Goal: Navigation & Orientation: Find specific page/section

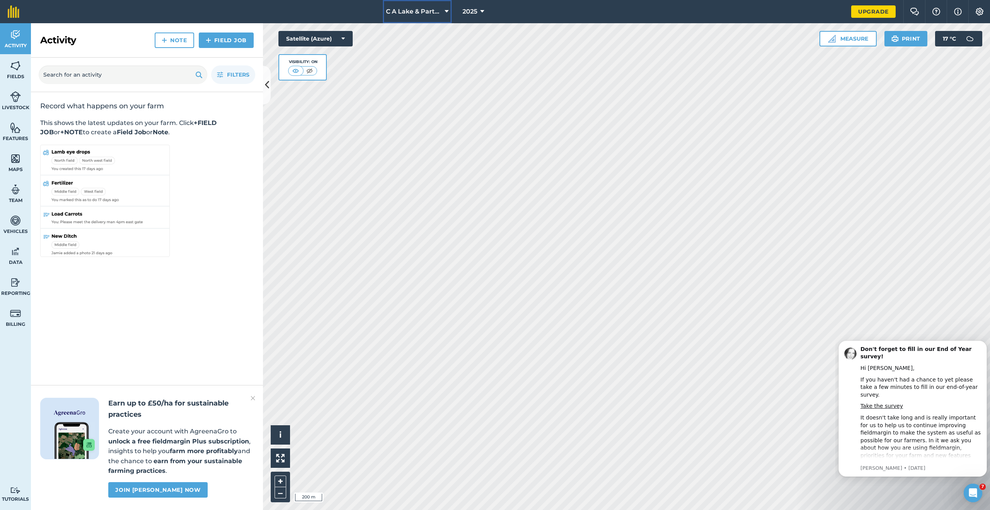
click at [402, 10] on span "C A Lake & Partners" at bounding box center [414, 11] width 56 height 9
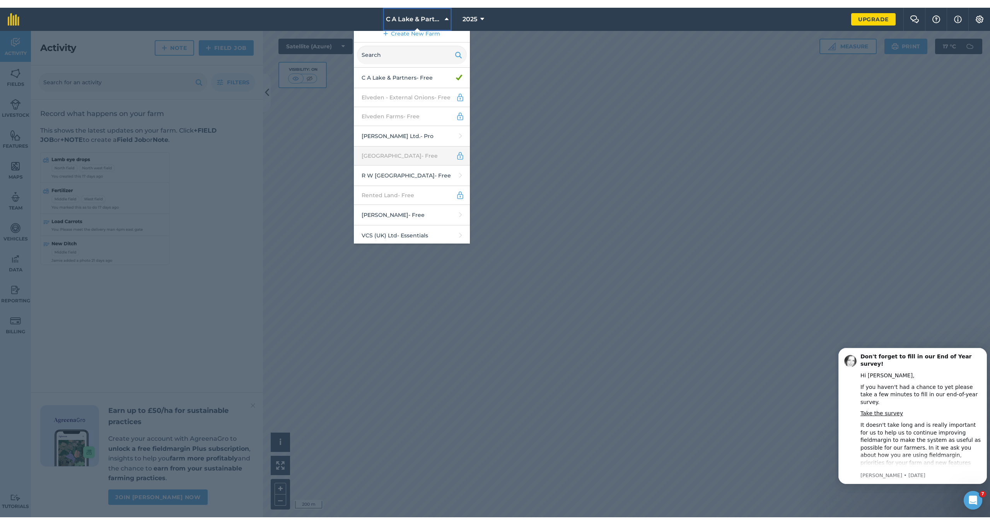
scroll to position [8, 0]
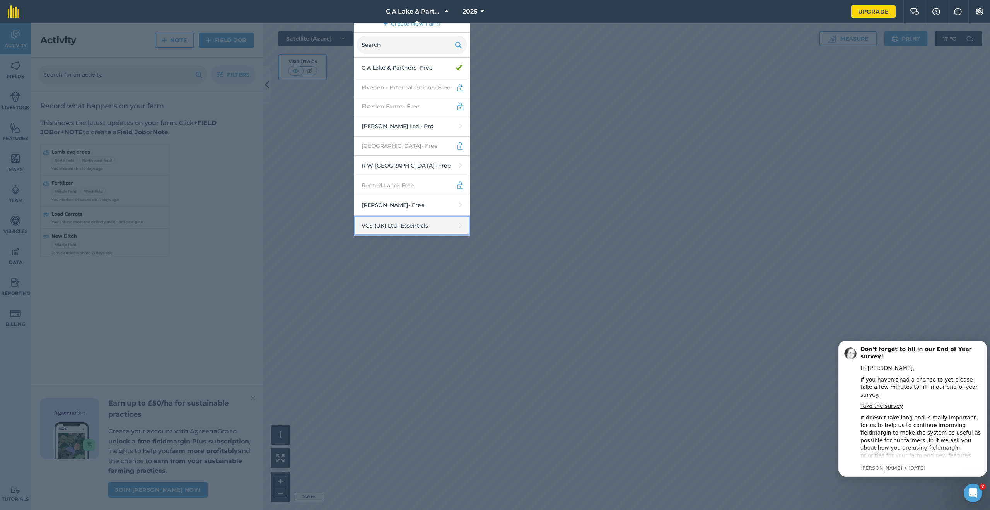
click at [401, 222] on link "VCS (UK) Ltd - Essentials" at bounding box center [412, 225] width 116 height 20
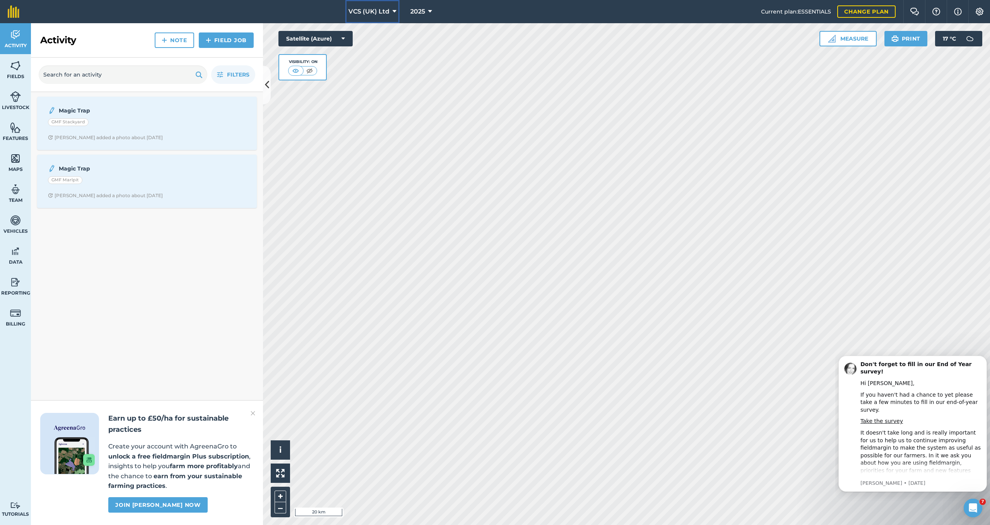
click at [394, 14] on icon at bounding box center [395, 11] width 4 height 9
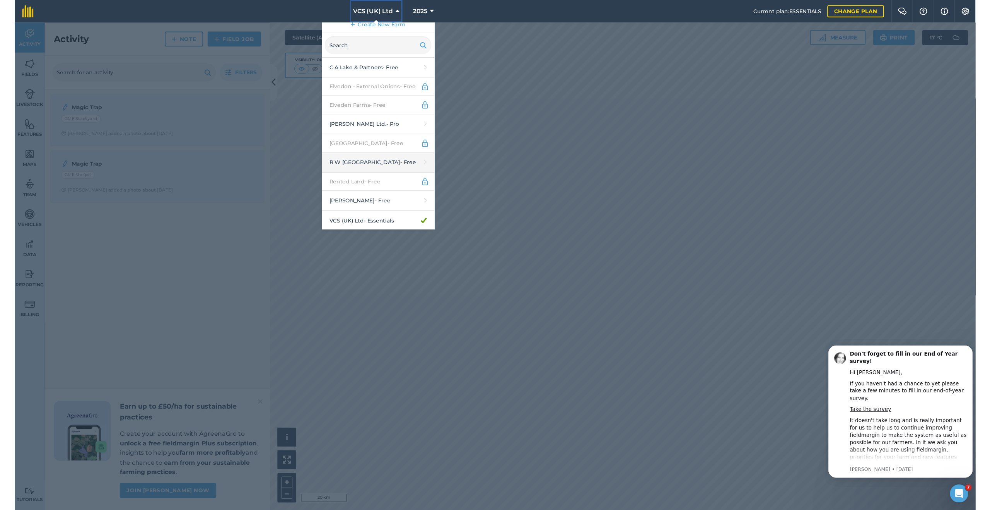
scroll to position [8, 0]
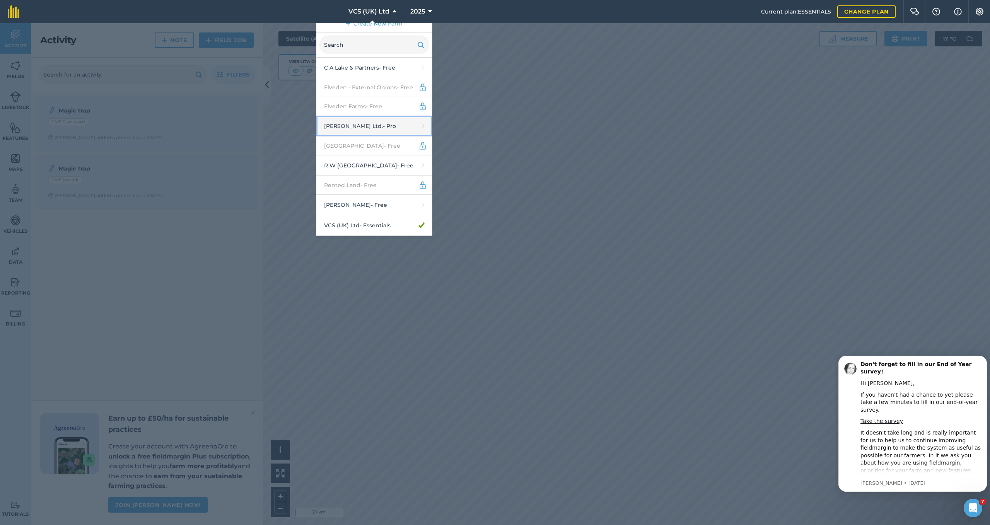
click at [372, 129] on link "Frederick Hiam Ltd. - Pro" at bounding box center [374, 126] width 116 height 20
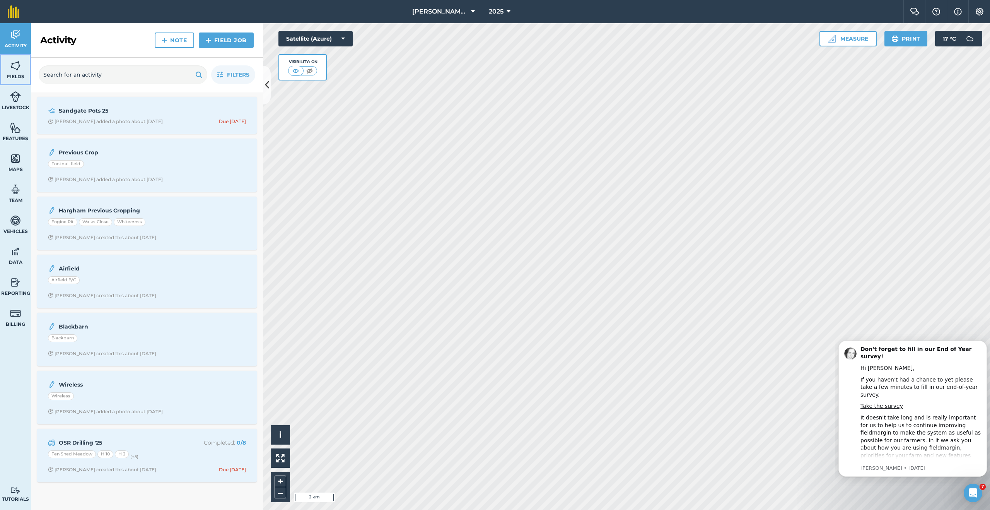
click at [19, 73] on span "Fields" at bounding box center [15, 76] width 31 height 6
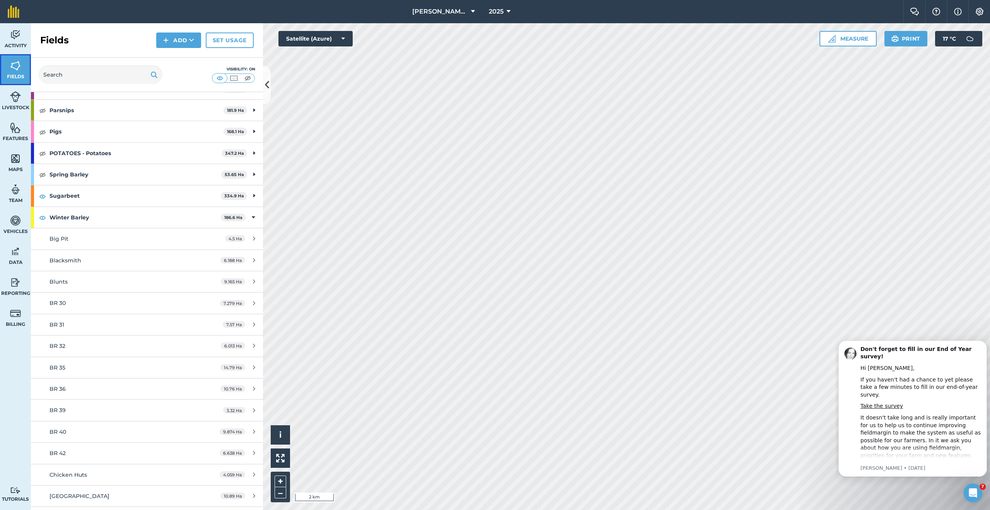
scroll to position [309, 0]
click at [252, 213] on icon at bounding box center [253, 215] width 3 height 9
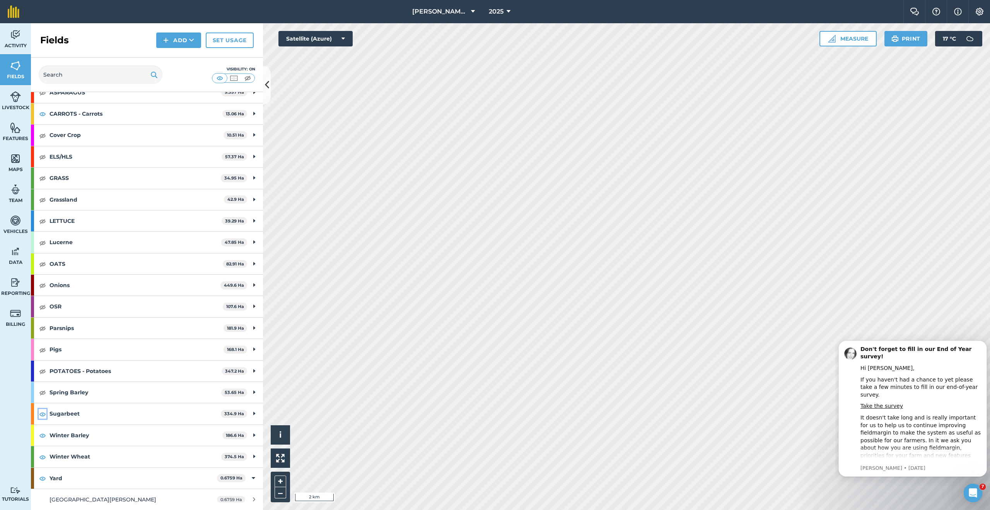
click at [43, 413] on img at bounding box center [42, 413] width 7 height 9
click at [504, 12] on button "2025" at bounding box center [500, 11] width 28 height 23
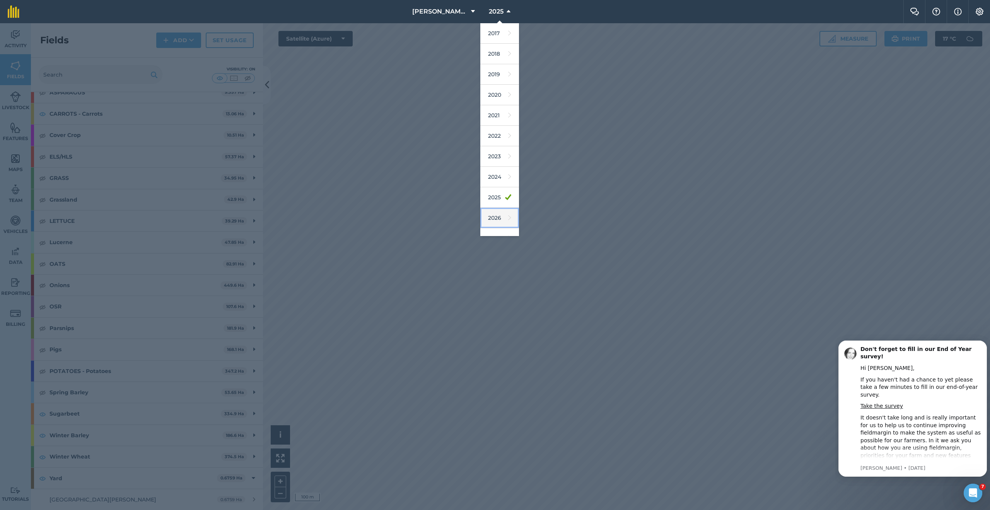
click at [500, 217] on link "2026" at bounding box center [499, 218] width 39 height 20
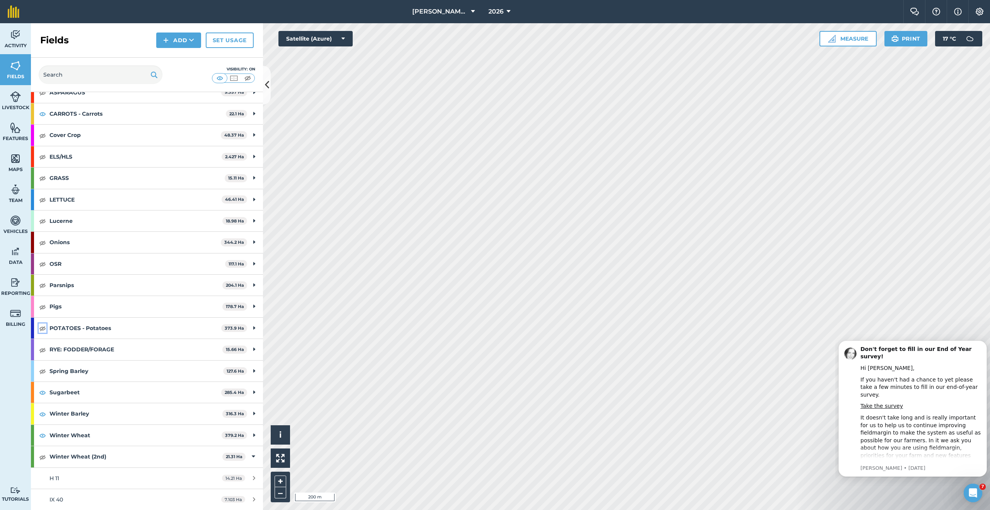
click at [43, 327] on img at bounding box center [42, 327] width 7 height 9
click at [43, 370] on img at bounding box center [42, 370] width 7 height 9
click at [39, 435] on img at bounding box center [42, 434] width 7 height 9
click at [40, 435] on img at bounding box center [42, 434] width 7 height 9
click at [44, 456] on img at bounding box center [42, 456] width 7 height 9
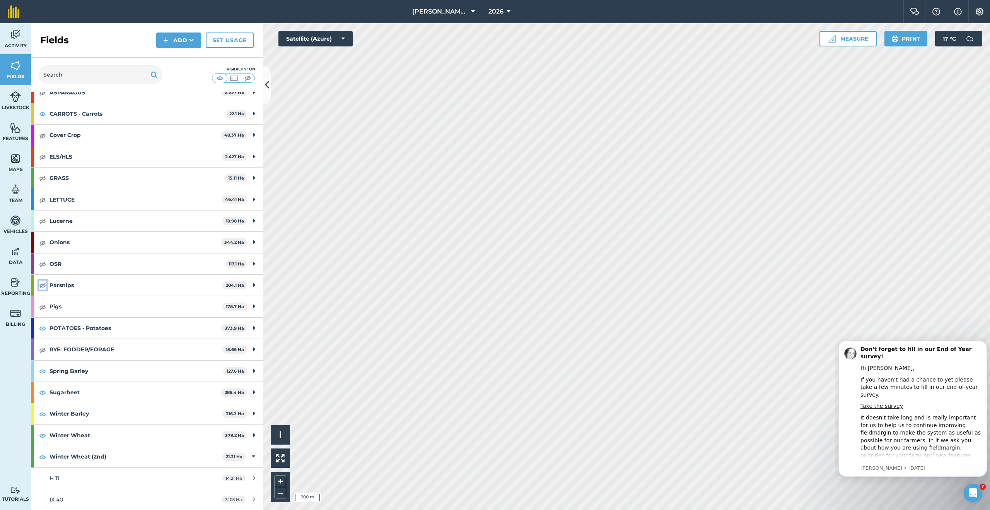
click at [43, 285] on img at bounding box center [42, 284] width 7 height 9
click at [41, 263] on img at bounding box center [42, 263] width 7 height 9
click at [41, 242] on img at bounding box center [42, 242] width 7 height 9
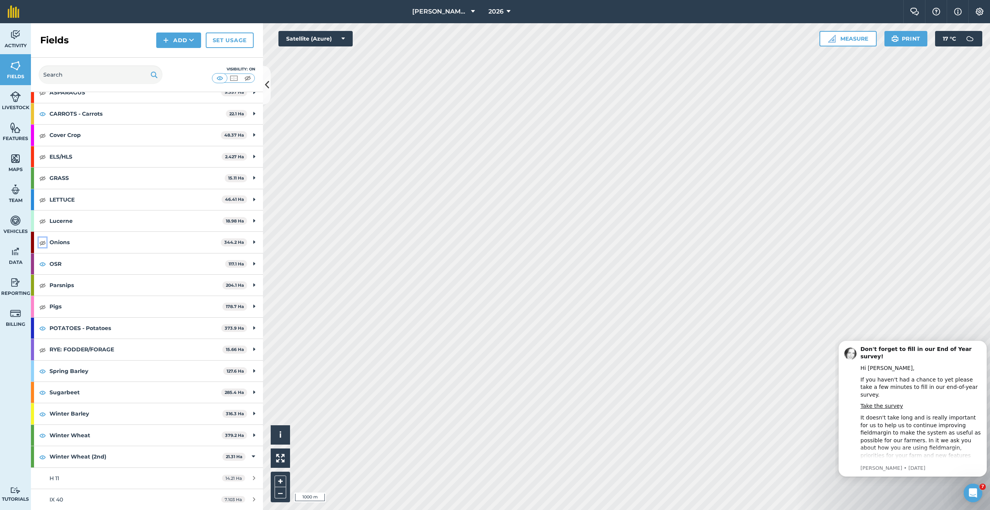
click at [41, 242] on img at bounding box center [42, 242] width 7 height 9
click at [43, 304] on img at bounding box center [42, 306] width 7 height 9
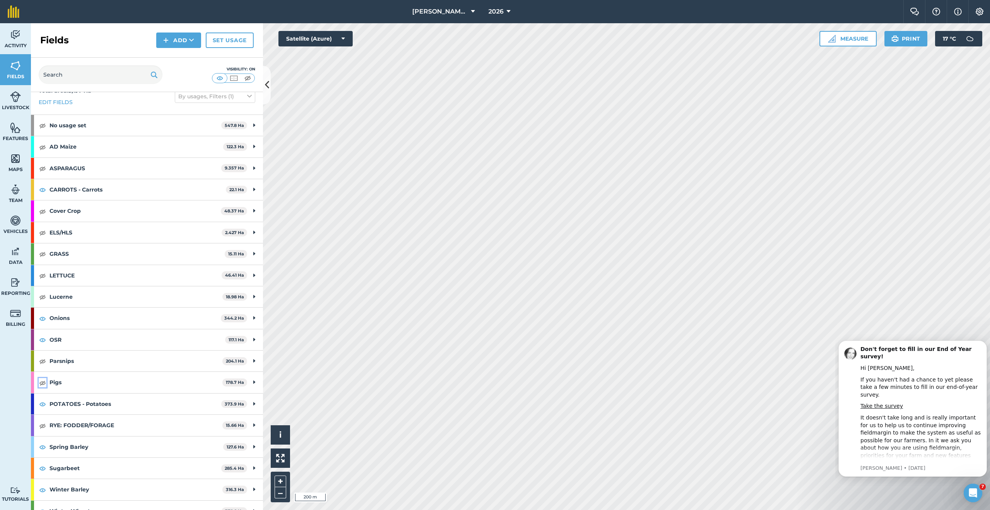
scroll to position [0, 0]
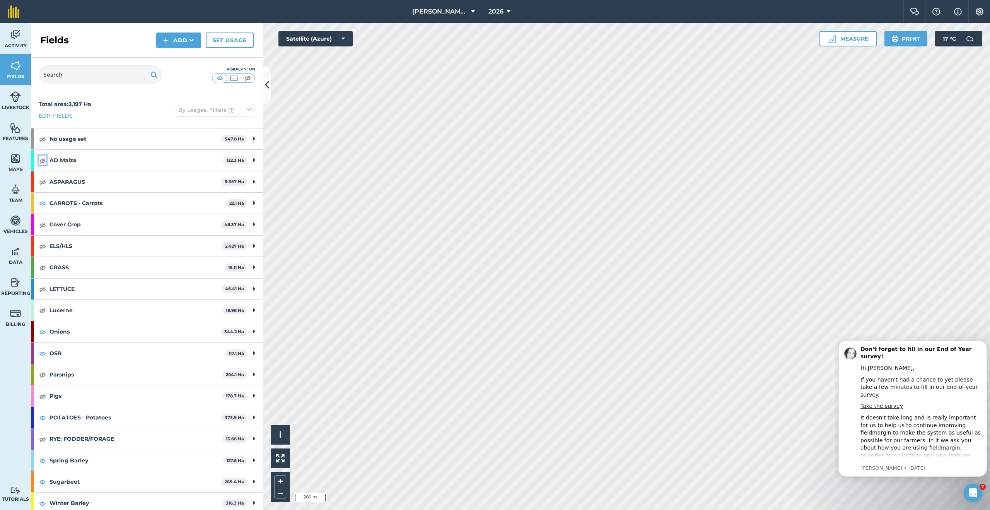
click at [41, 162] on img at bounding box center [42, 160] width 7 height 9
click at [44, 396] on img at bounding box center [42, 395] width 7 height 9
click at [39, 222] on img at bounding box center [42, 224] width 7 height 9
click at [43, 375] on img at bounding box center [42, 374] width 7 height 9
click at [43, 224] on img at bounding box center [42, 224] width 7 height 9
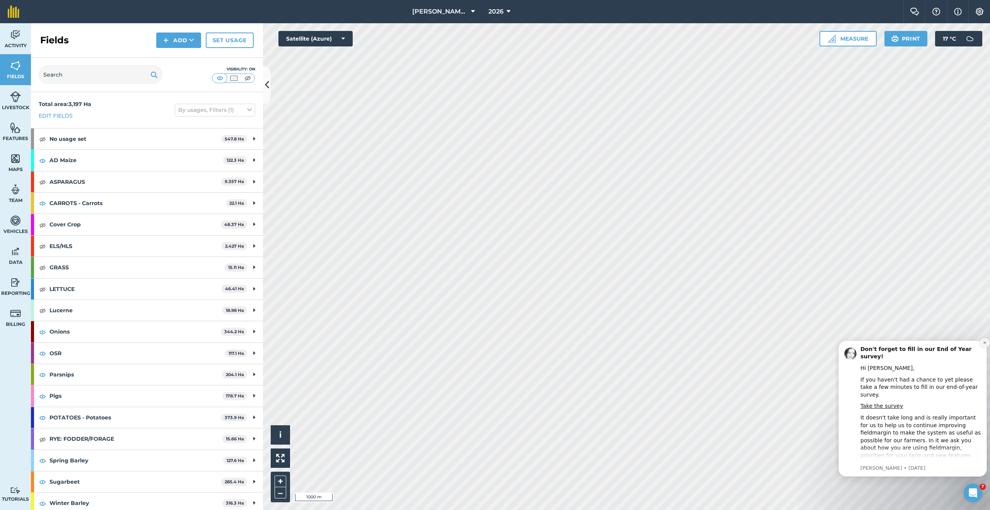
click at [984, 341] on icon "Dismiss notification" at bounding box center [985, 342] width 4 height 4
click at [984, 342] on icon "Dismiss notification" at bounding box center [984, 342] width 3 height 3
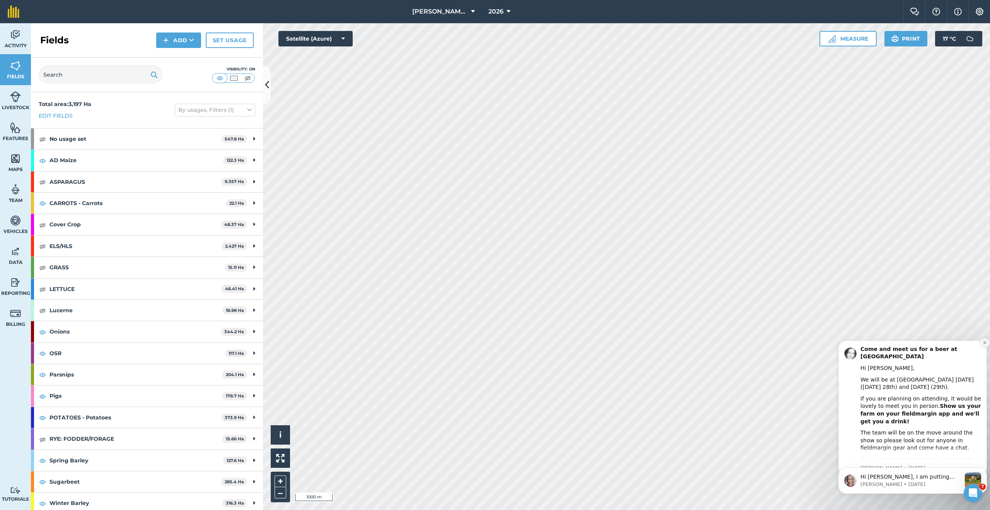
click at [985, 341] on icon "Dismiss notification" at bounding box center [985, 342] width 4 height 4
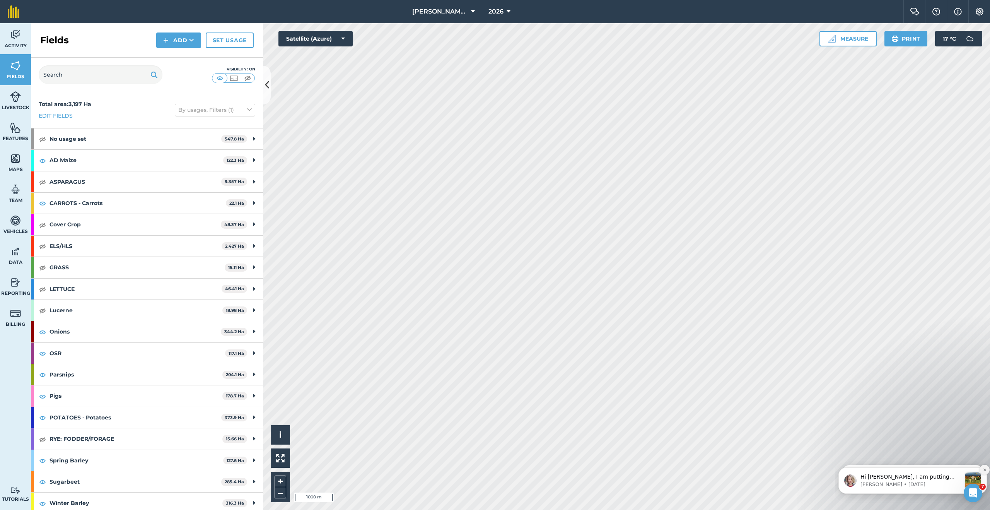
click at [986, 469] on icon "Dismiss notification" at bounding box center [985, 470] width 4 height 4
click at [984, 468] on icon "Dismiss notification" at bounding box center [985, 470] width 4 height 4
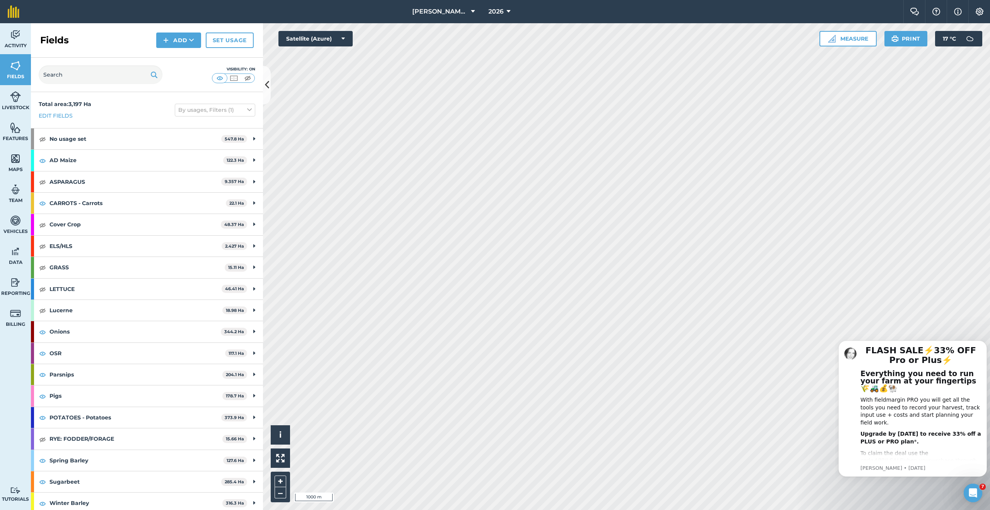
click at [984, 414] on div "FLASH SALE⚡️33% OFF Pro or Plus⚡️ Everything you need to run your farm at your …" at bounding box center [912, 408] width 149 height 136
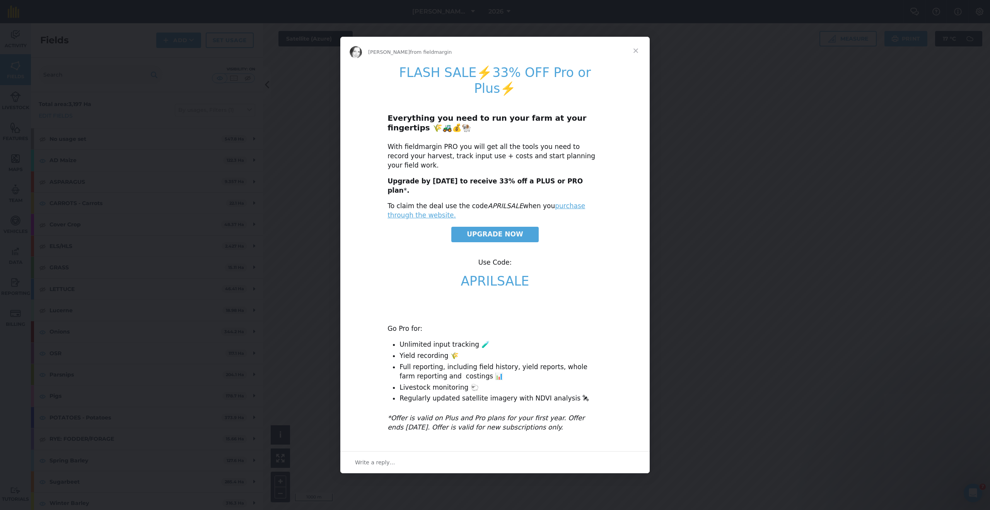
click at [640, 59] on span "Close" at bounding box center [636, 51] width 28 height 28
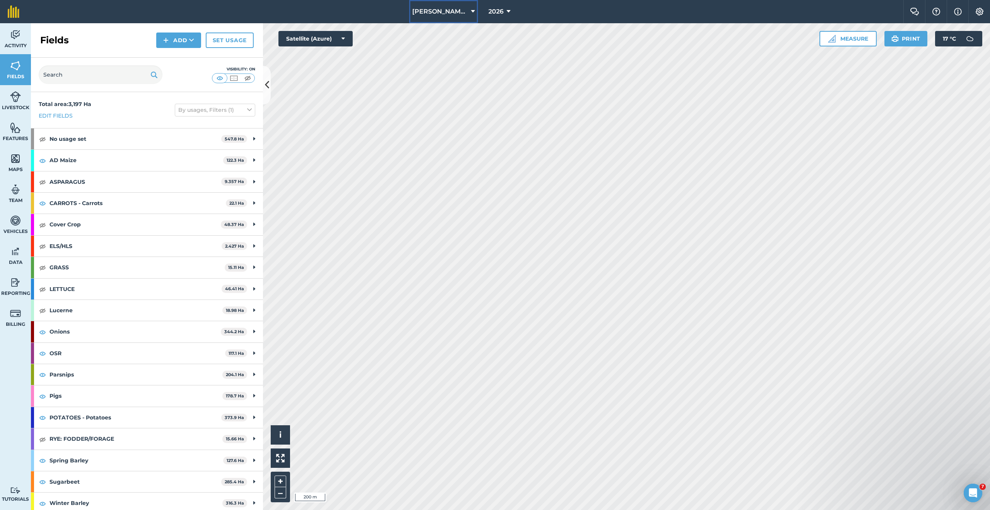
click at [462, 10] on span "[PERSON_NAME] Ltd." at bounding box center [440, 11] width 56 height 9
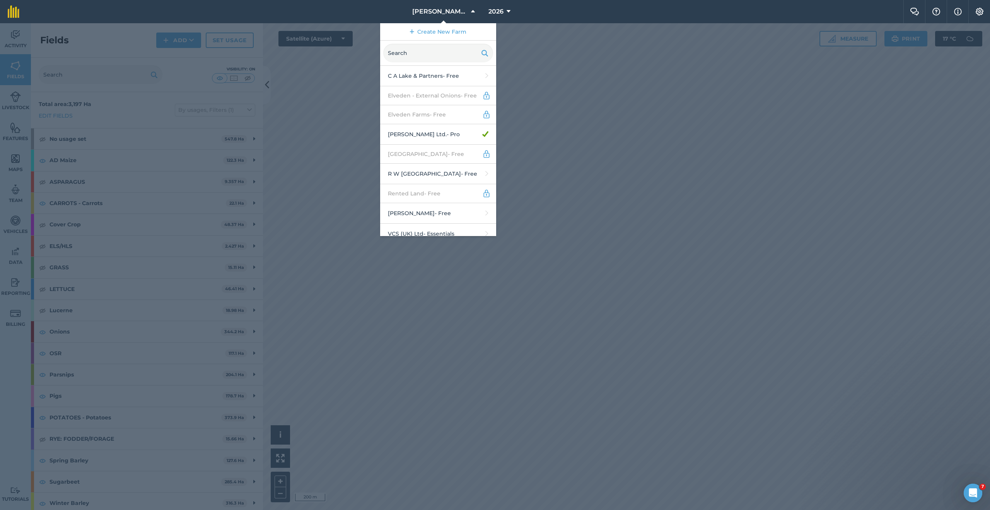
click at [577, 328] on div at bounding box center [495, 266] width 990 height 487
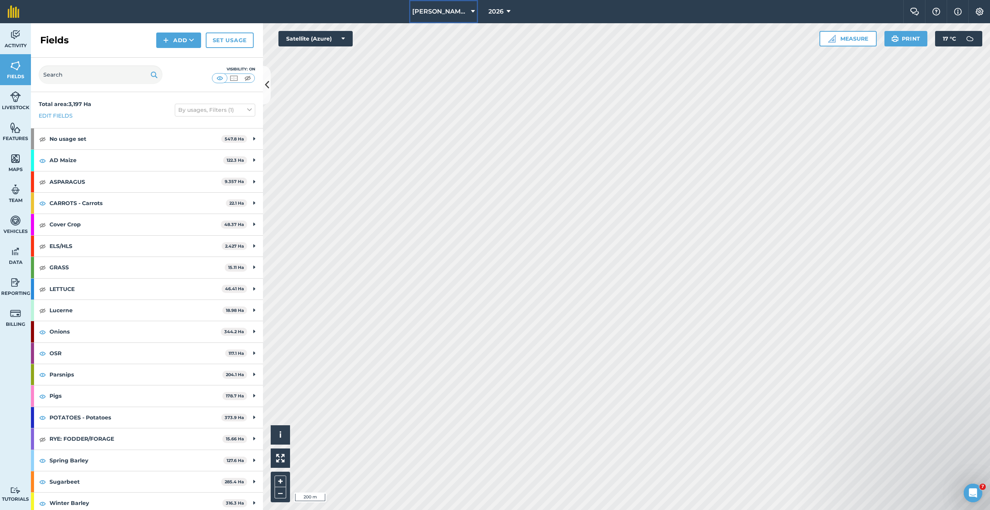
click at [460, 20] on button "[PERSON_NAME] Ltd." at bounding box center [443, 11] width 69 height 23
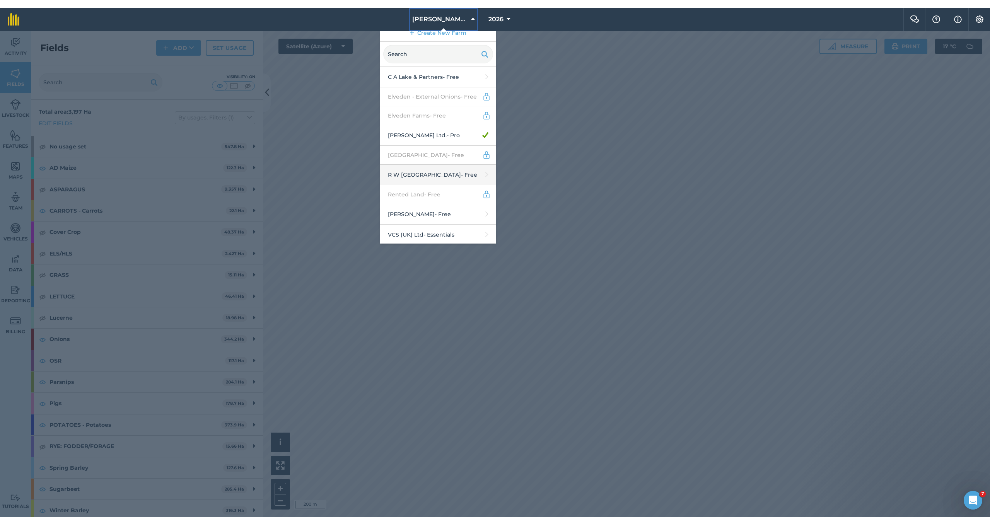
scroll to position [8, 0]
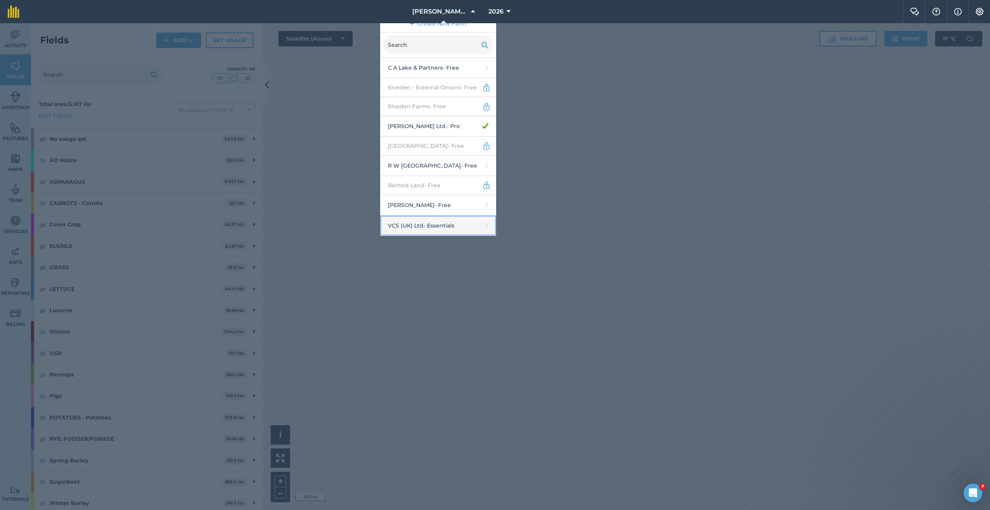
click at [442, 231] on link "VCS (UK) Ltd - Essentials" at bounding box center [438, 225] width 116 height 20
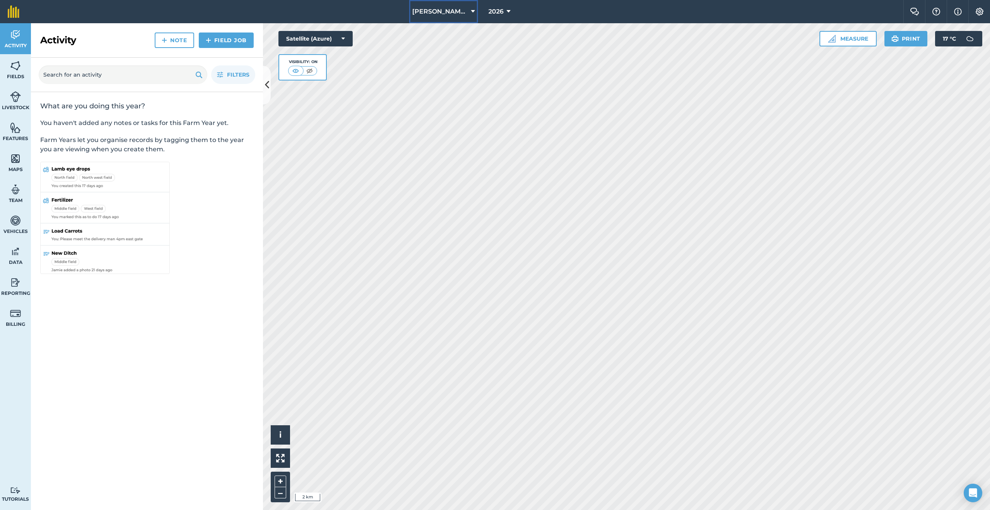
click at [454, 15] on span "[PERSON_NAME] Ltd." at bounding box center [440, 11] width 56 height 9
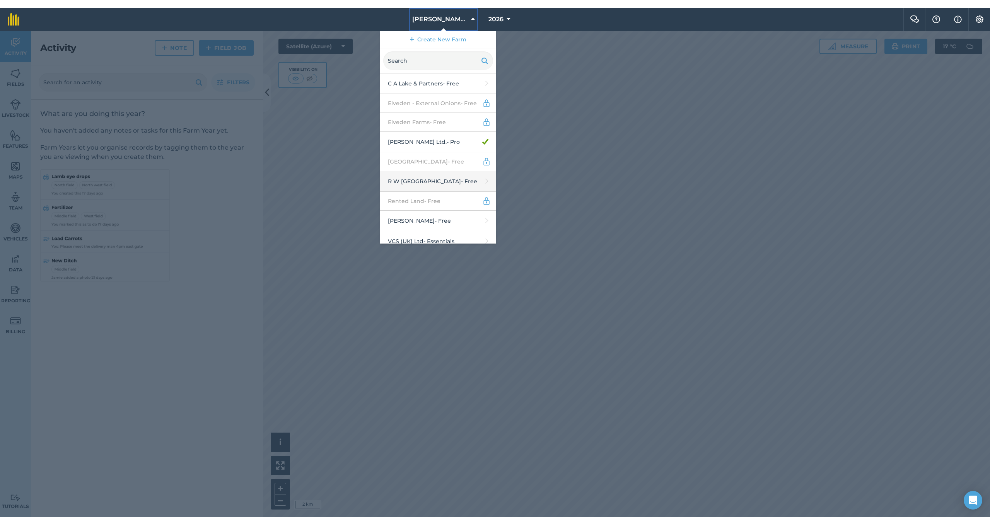
scroll to position [8, 0]
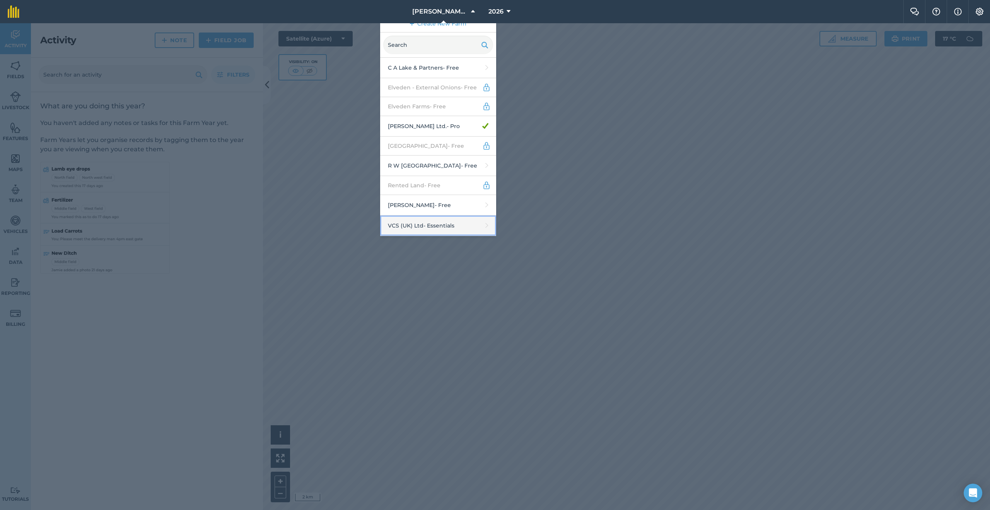
click at [451, 226] on link "VCS (UK) Ltd - Essentials" at bounding box center [438, 225] width 116 height 20
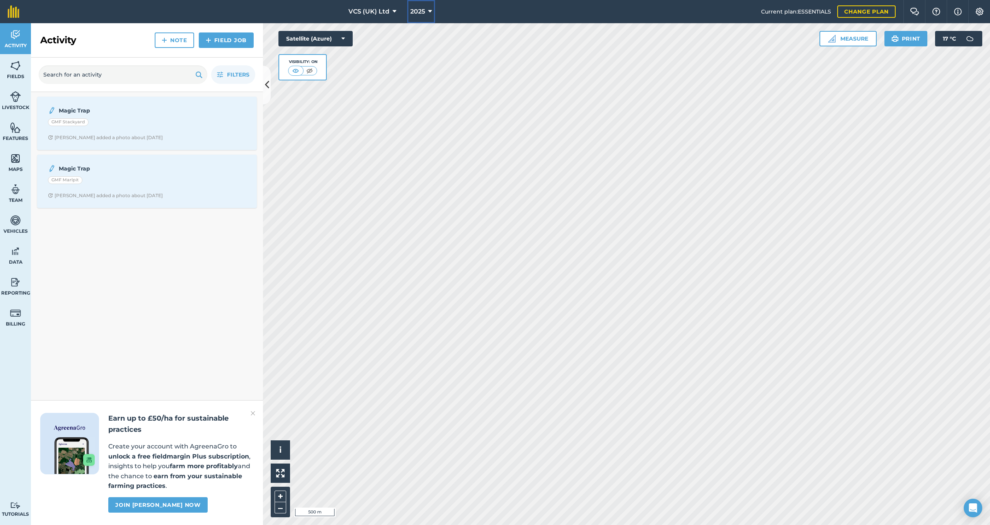
click at [417, 7] on button "2025" at bounding box center [421, 11] width 28 height 23
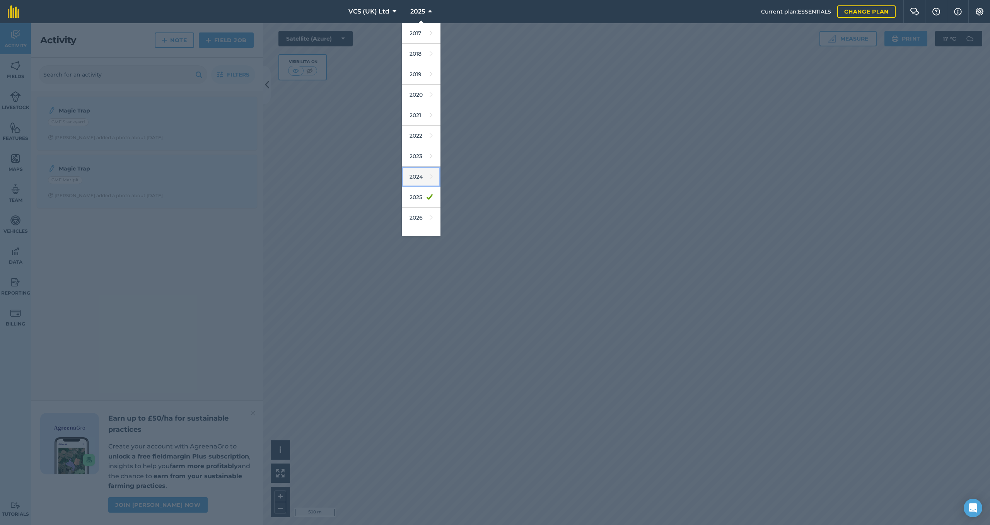
click at [418, 170] on link "2024" at bounding box center [421, 177] width 39 height 20
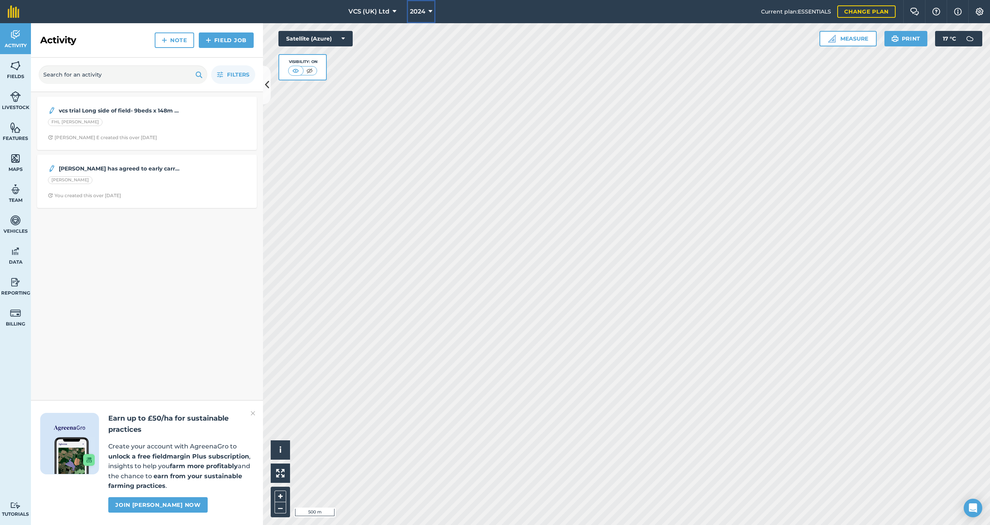
click at [417, 13] on span "2024" at bounding box center [417, 11] width 15 height 9
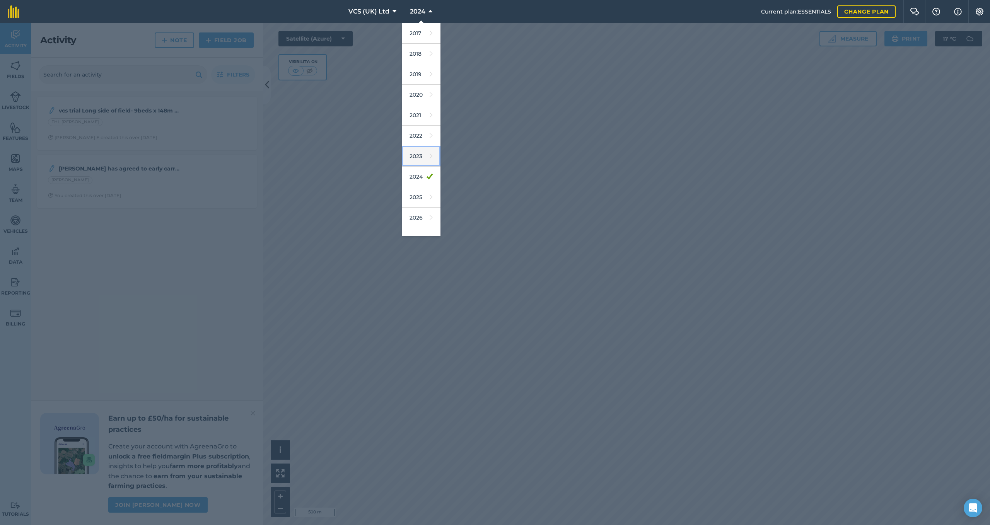
click at [415, 158] on link "2023" at bounding box center [421, 156] width 39 height 20
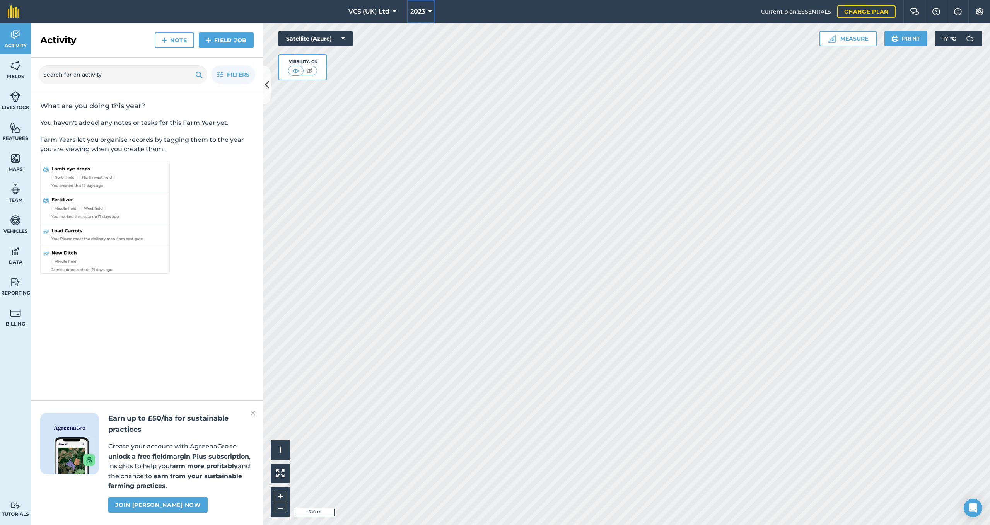
click at [413, 10] on span "2023" at bounding box center [417, 11] width 15 height 9
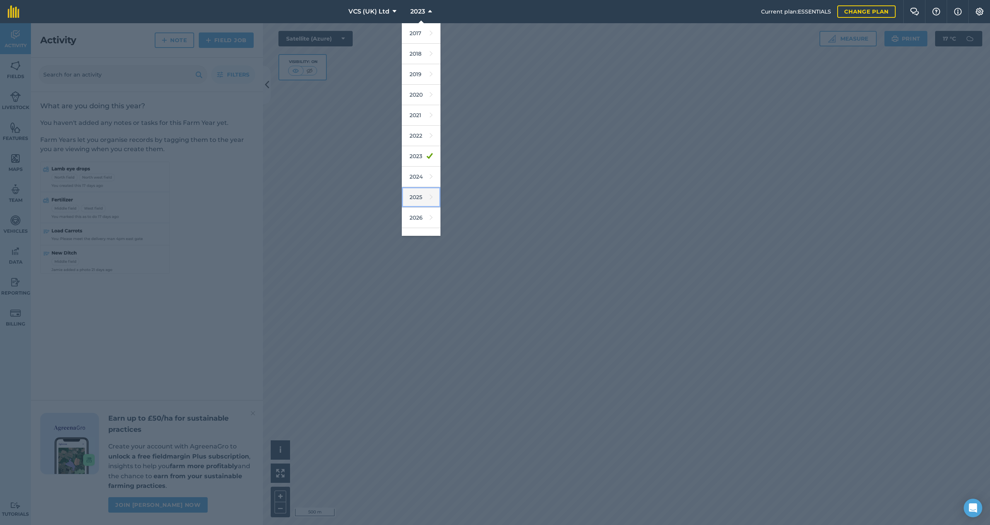
click at [416, 200] on link "2025" at bounding box center [421, 197] width 39 height 20
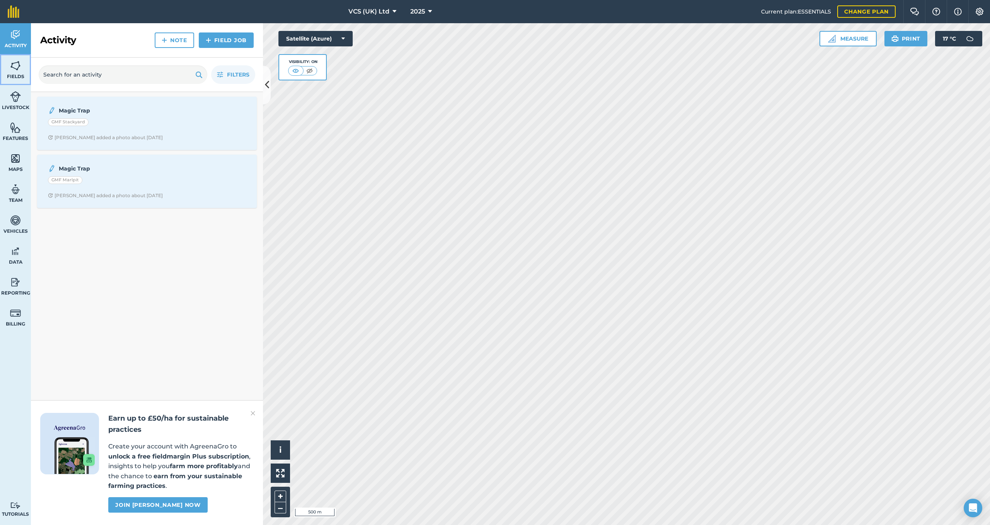
click at [19, 78] on span "Fields" at bounding box center [15, 76] width 31 height 6
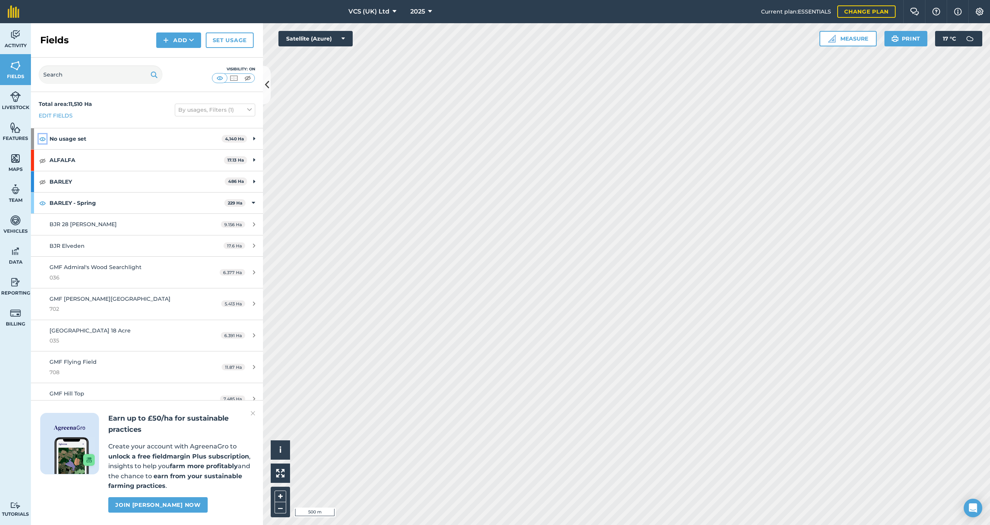
click at [44, 142] on img at bounding box center [42, 138] width 7 height 9
click at [45, 143] on img at bounding box center [42, 138] width 7 height 9
click at [42, 159] on img at bounding box center [42, 160] width 7 height 9
click at [42, 175] on div "BARLEY 486 Ha" at bounding box center [147, 181] width 232 height 21
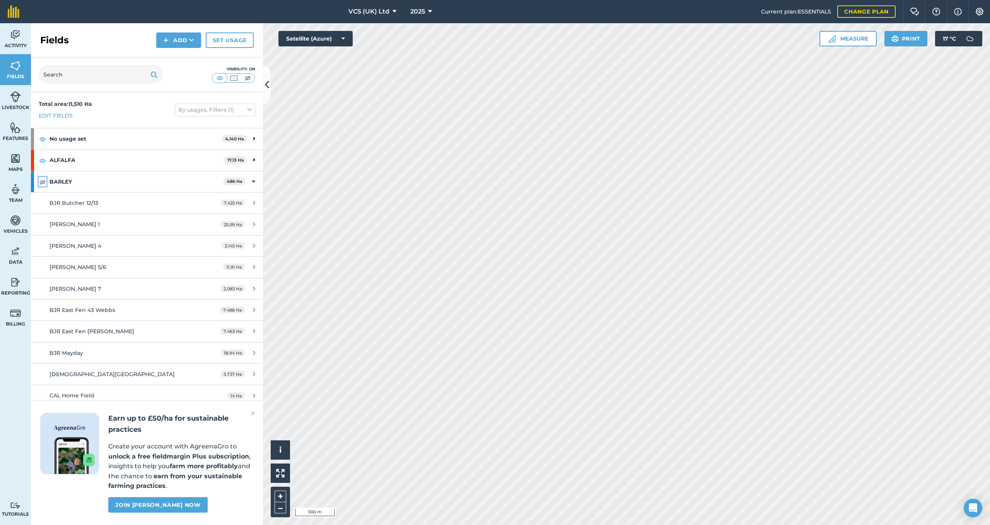
click at [43, 179] on img at bounding box center [42, 181] width 7 height 9
click at [252, 181] on icon at bounding box center [253, 182] width 3 height 9
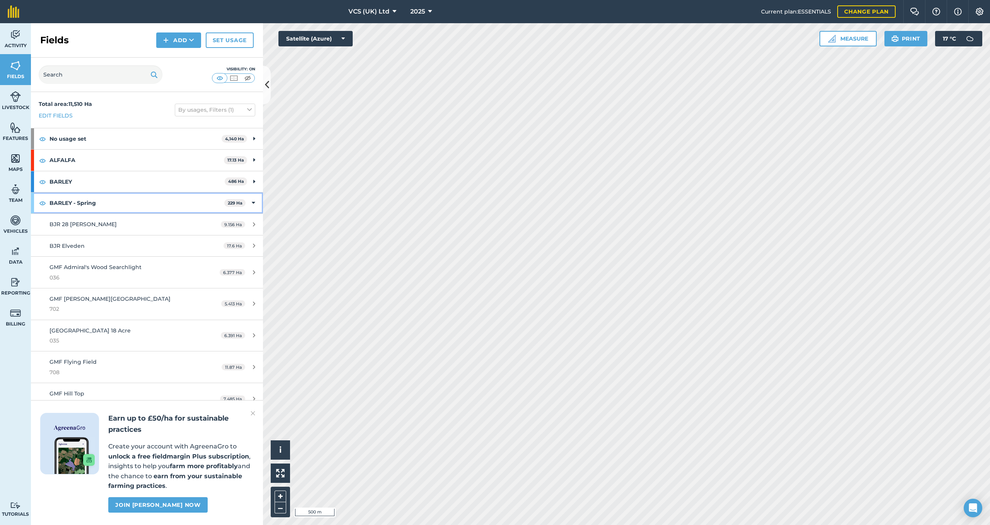
click at [249, 206] on div "BARLEY - Spring 229 Ha" at bounding box center [147, 203] width 232 height 21
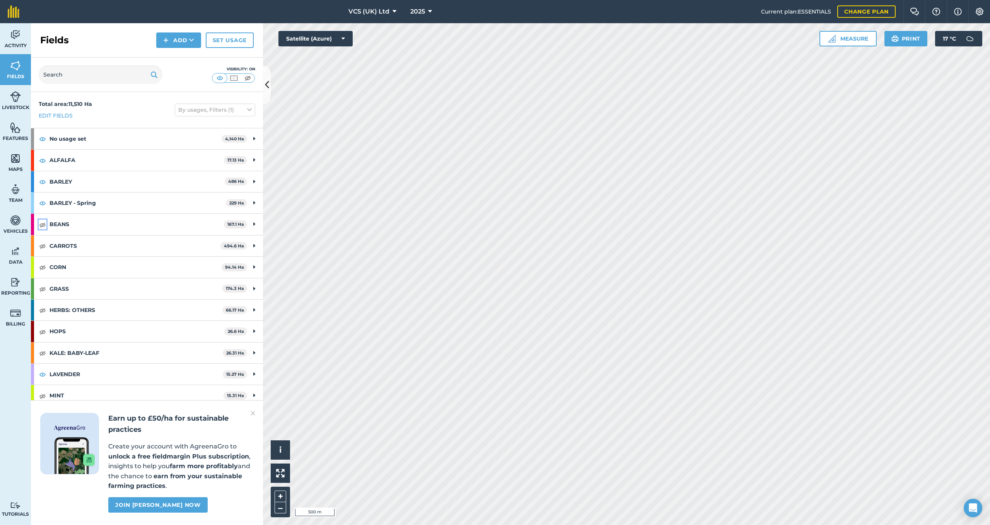
click at [40, 225] on img at bounding box center [42, 224] width 7 height 9
click at [41, 268] on img at bounding box center [42, 267] width 7 height 9
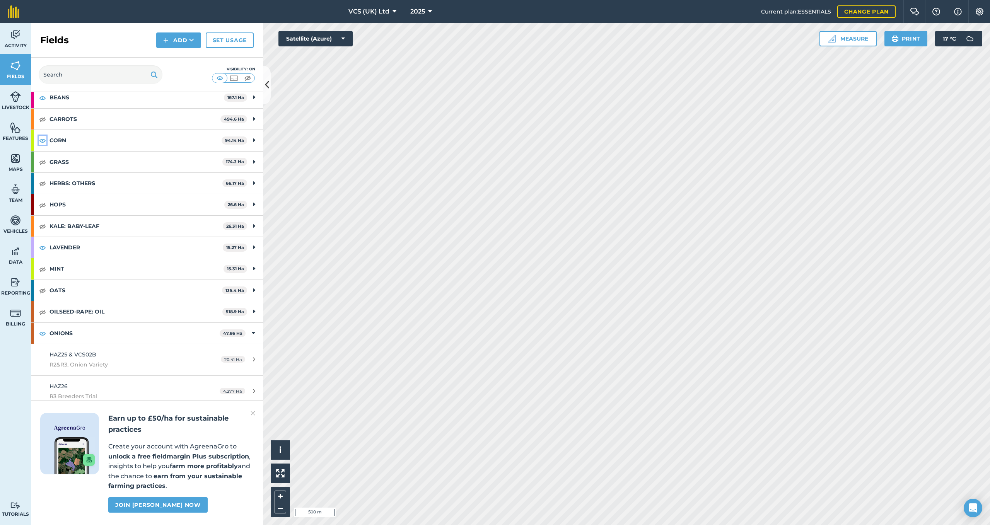
scroll to position [155, 0]
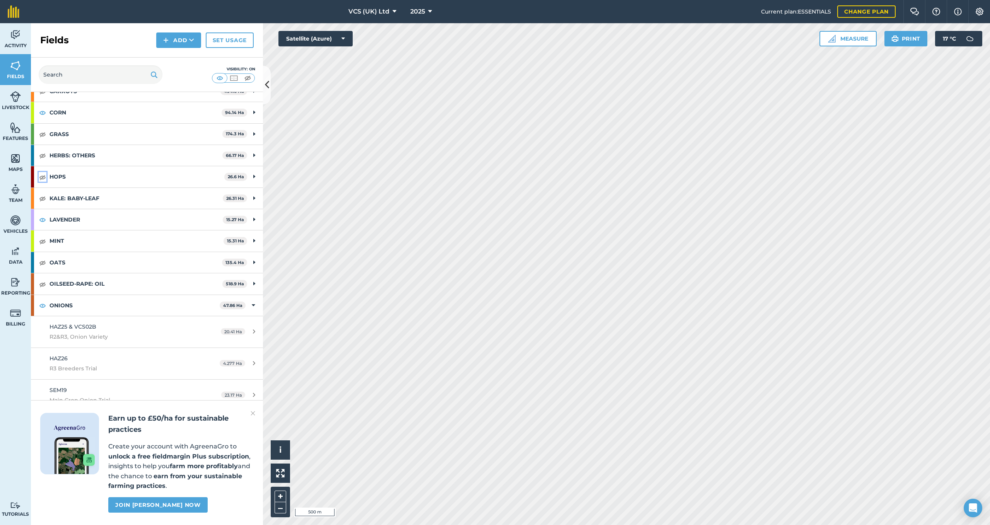
click at [40, 179] on img at bounding box center [42, 176] width 7 height 9
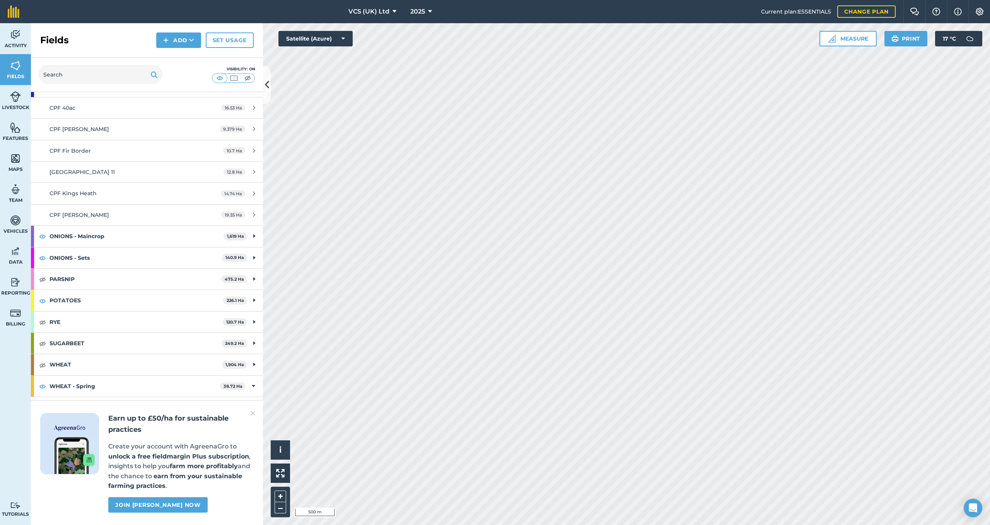
scroll to position [490, 0]
click at [39, 363] on img at bounding box center [42, 364] width 7 height 9
click at [42, 258] on img at bounding box center [42, 257] width 7 height 9
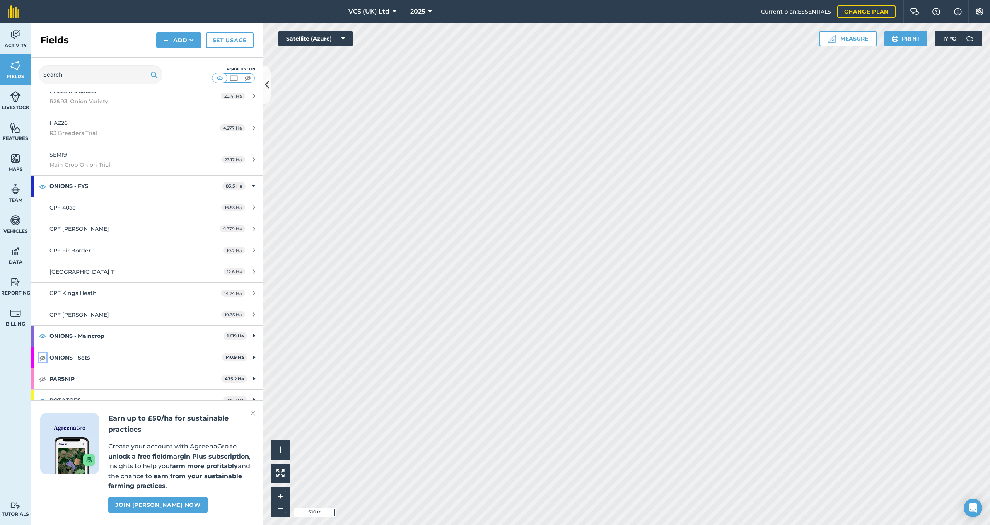
scroll to position [336, 0]
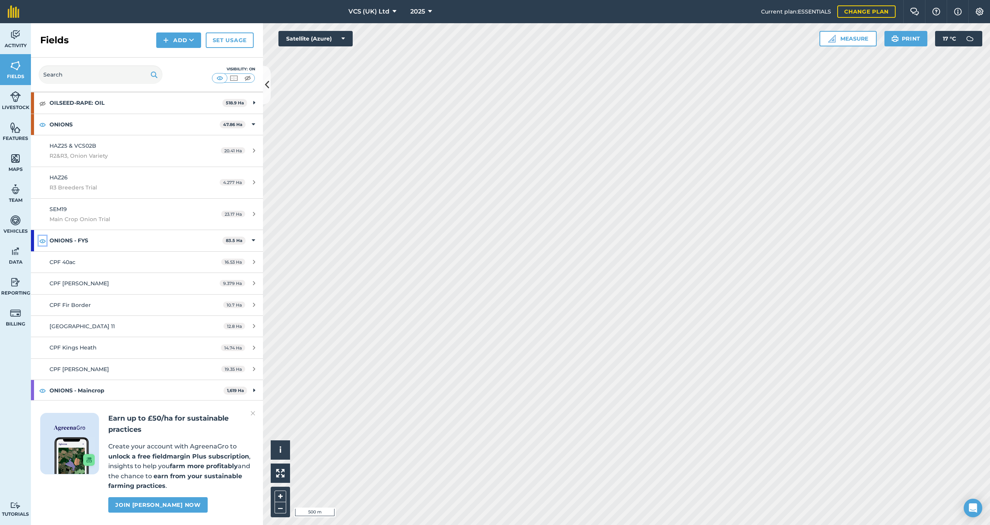
click at [43, 241] on img at bounding box center [42, 240] width 7 height 9
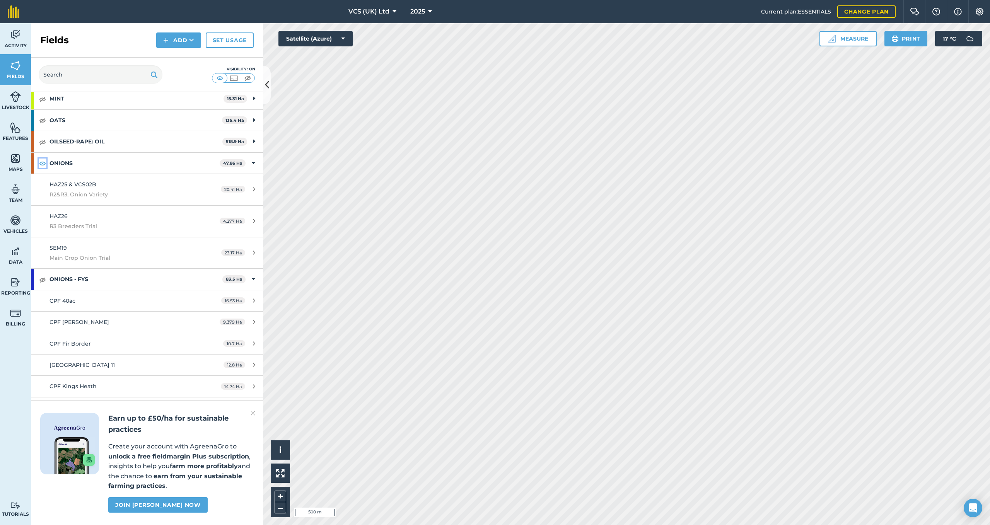
drag, startPoint x: 44, startPoint y: 166, endPoint x: 48, endPoint y: 183, distance: 17.9
click at [44, 166] on img at bounding box center [42, 163] width 7 height 9
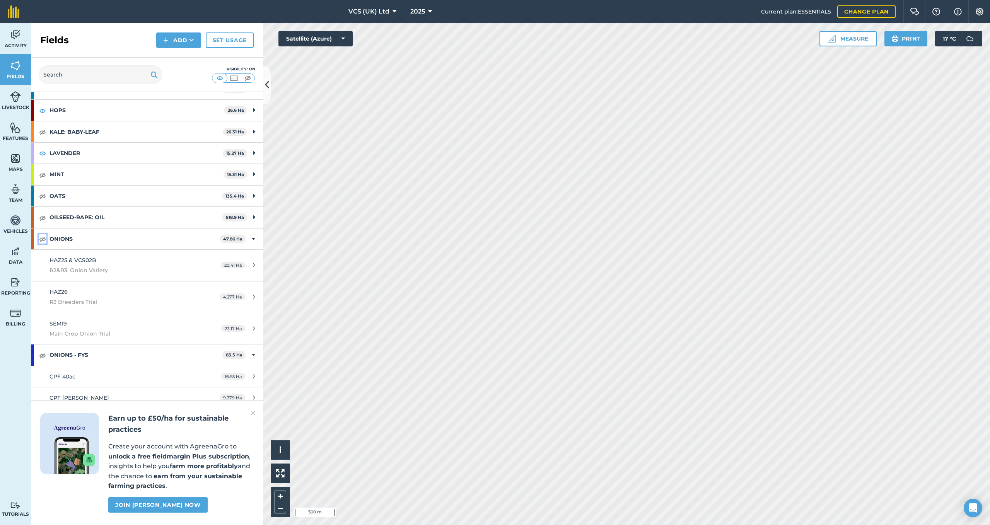
scroll to position [220, 0]
click at [42, 220] on img at bounding box center [42, 219] width 7 height 9
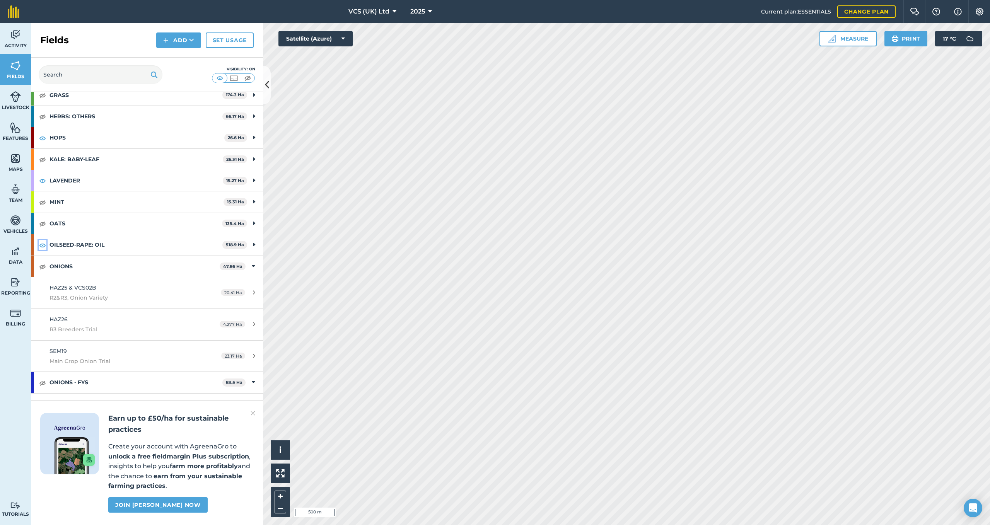
scroll to position [181, 0]
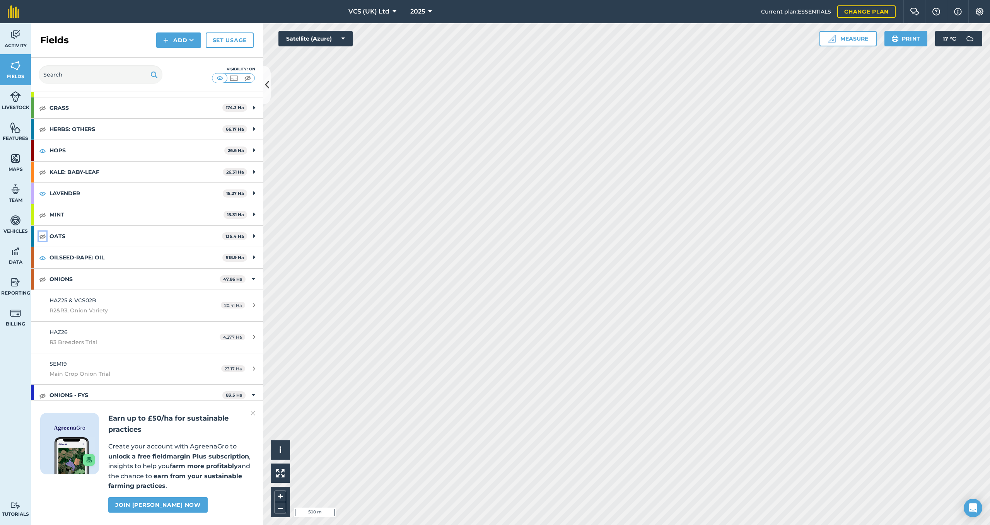
click at [42, 234] on img at bounding box center [42, 236] width 7 height 9
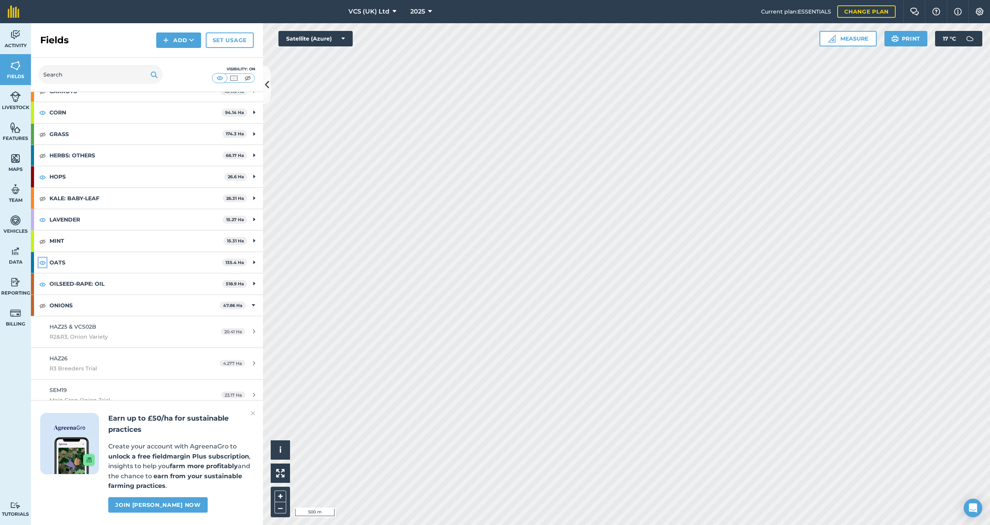
scroll to position [142, 0]
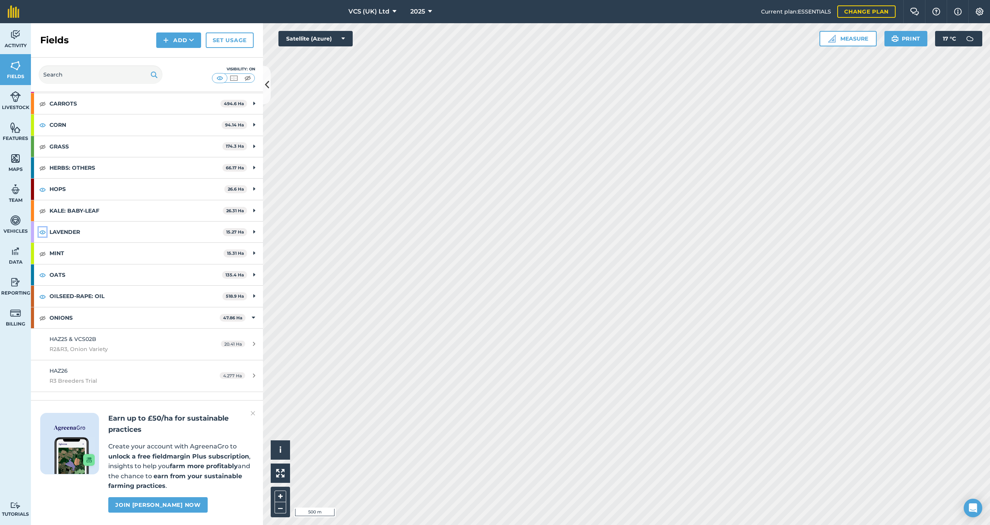
click at [43, 231] on img at bounding box center [42, 231] width 7 height 9
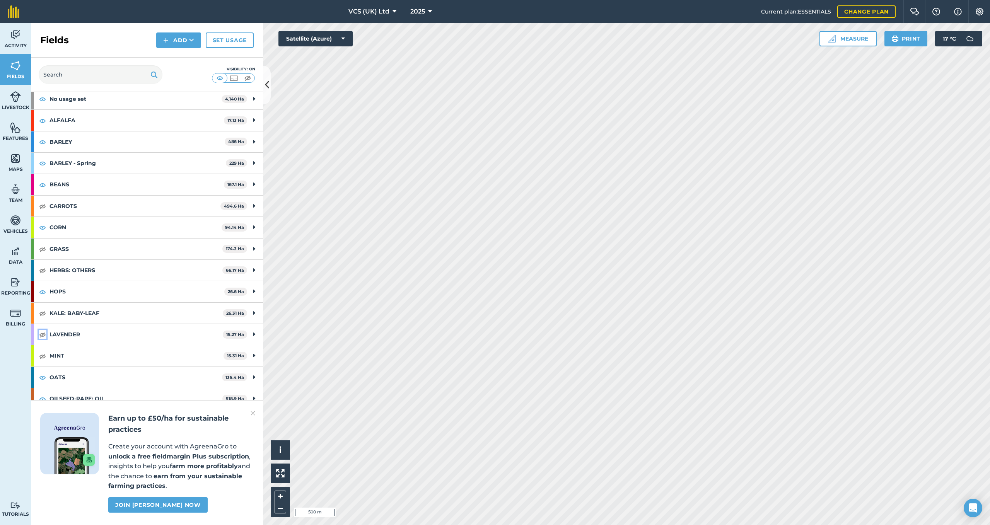
scroll to position [26, 0]
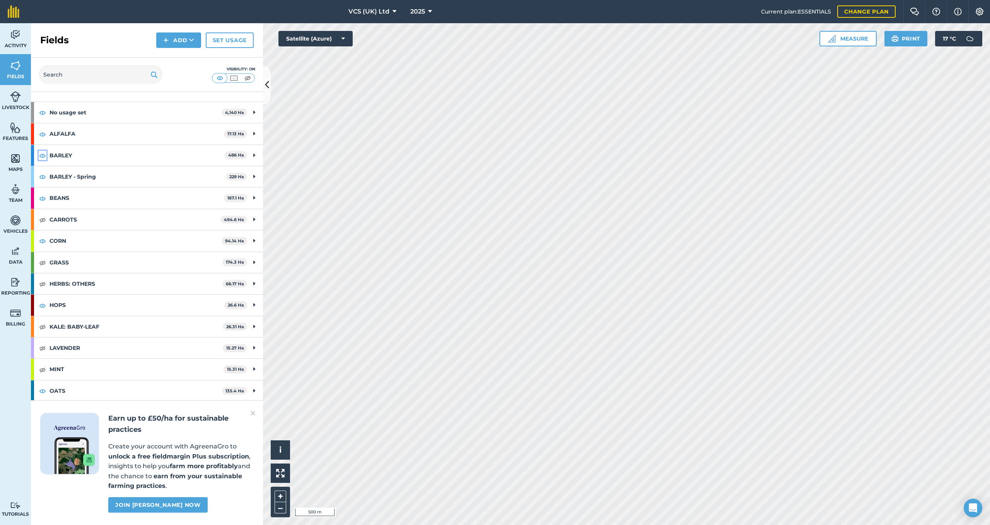
click at [42, 157] on img at bounding box center [42, 155] width 7 height 9
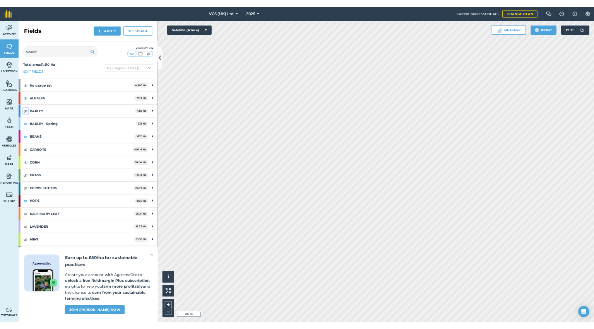
scroll to position [0, 0]
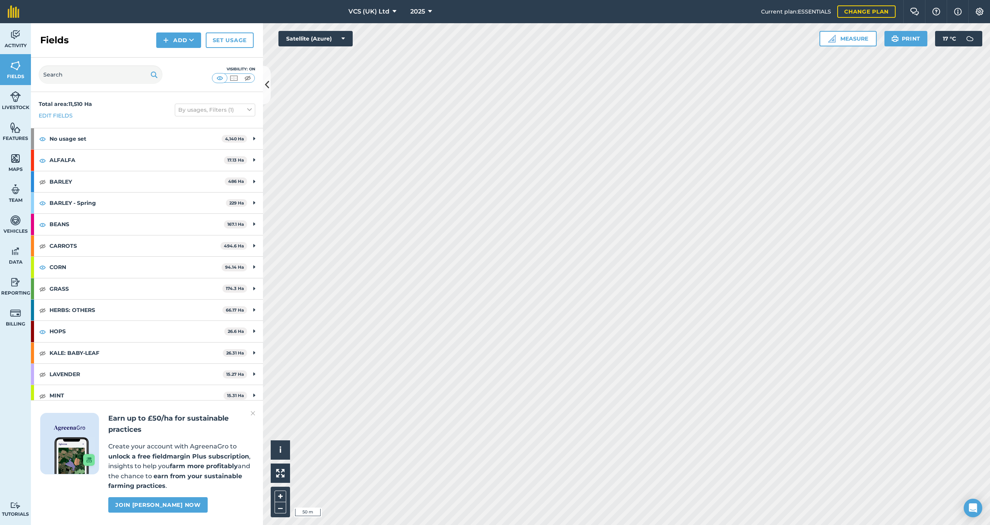
click at [587, 509] on html "VCS (UK) Ltd 2025 Current plan : ESSENTIALS Change plan Farm Chat Help Info Set…" at bounding box center [495, 262] width 990 height 525
click at [596, 509] on html "VCS (UK) Ltd 2025 Current plan : ESSENTIALS Change plan Farm Chat Help Info Set…" at bounding box center [495, 262] width 990 height 525
